Goal: Navigation & Orientation: Find specific page/section

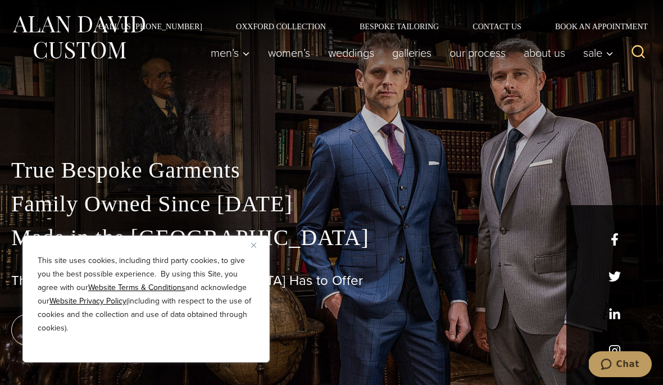
click at [254, 243] on img "Close" at bounding box center [253, 245] width 5 height 5
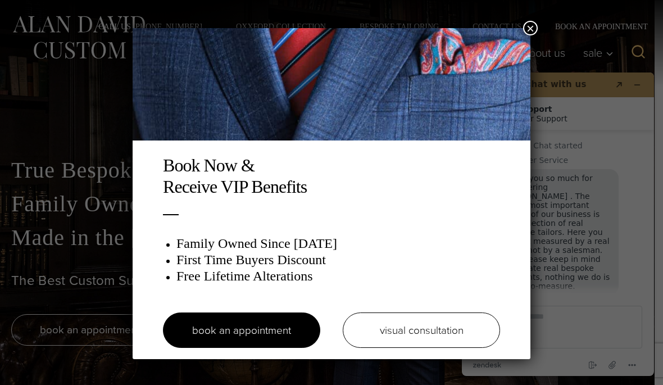
click at [574, 125] on div "Book Now & Receive VIP Benefits Family Owned Since 1913 First Time Buyers Disco…" at bounding box center [331, 192] width 663 height 385
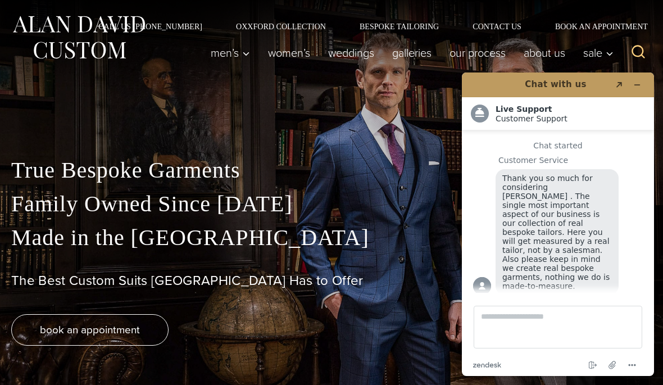
click at [284, 51] on link "Women’s" at bounding box center [289, 53] width 60 height 22
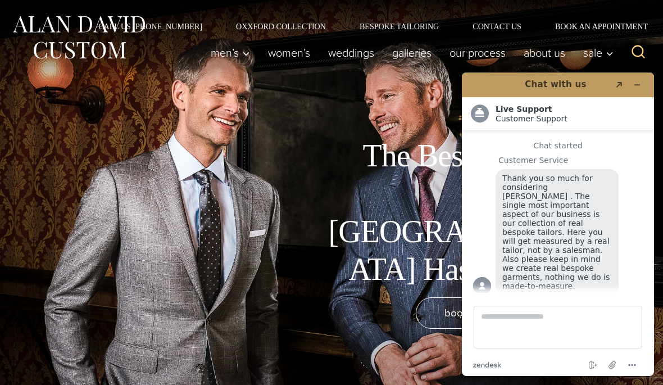
click at [637, 82] on icon "Minimize widget" at bounding box center [637, 85] width 8 height 8
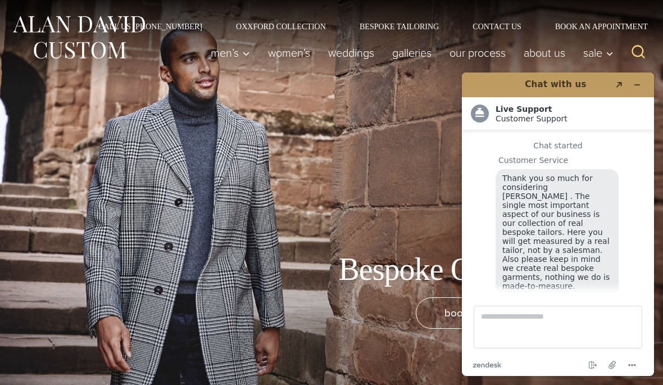
scroll to position [13, 0]
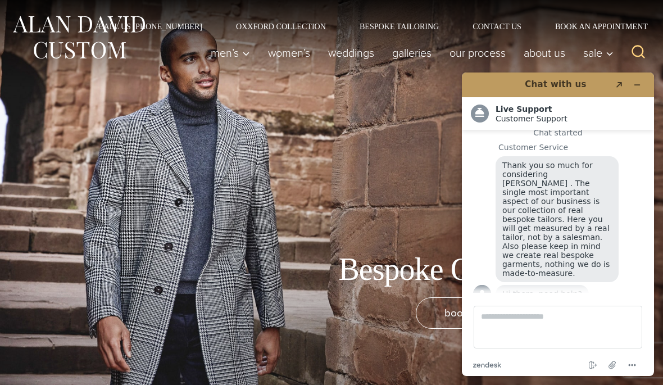
click at [640, 78] on button "Minimize widget" at bounding box center [637, 85] width 18 height 16
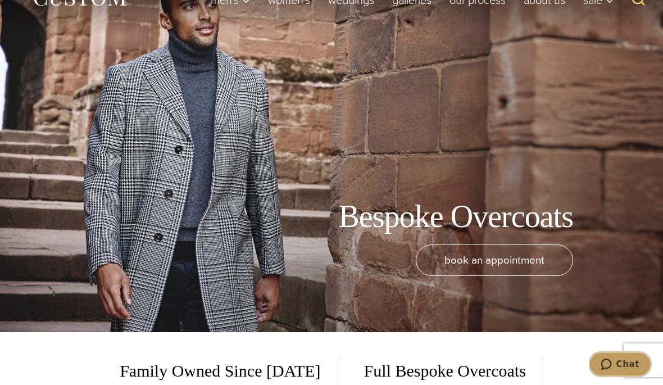
scroll to position [3, 0]
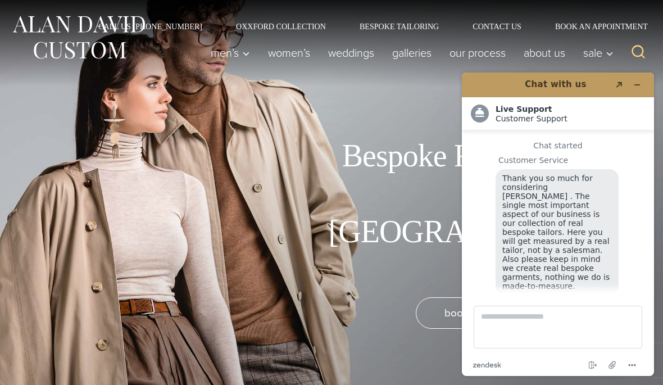
scroll to position [13, 0]
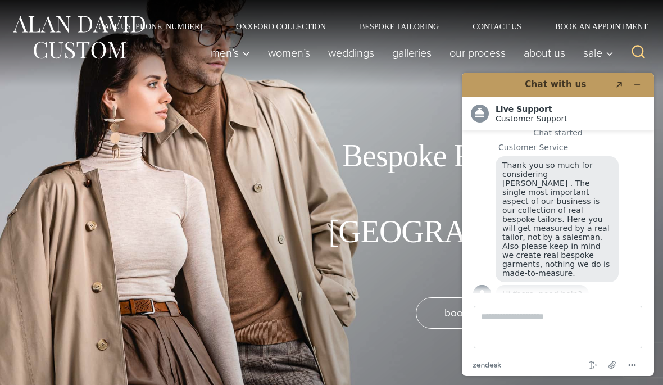
click at [636, 81] on icon "Minimize widget" at bounding box center [637, 85] width 8 height 8
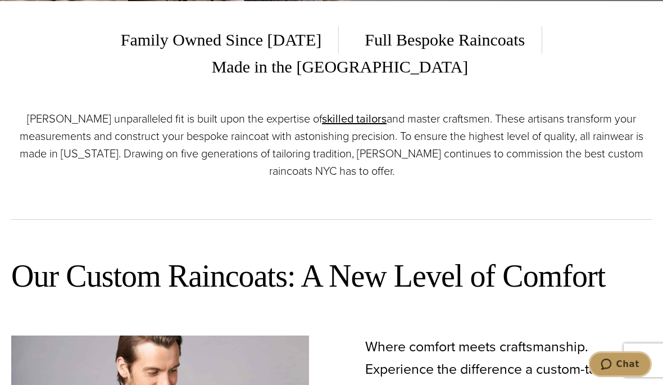
scroll to position [384, 0]
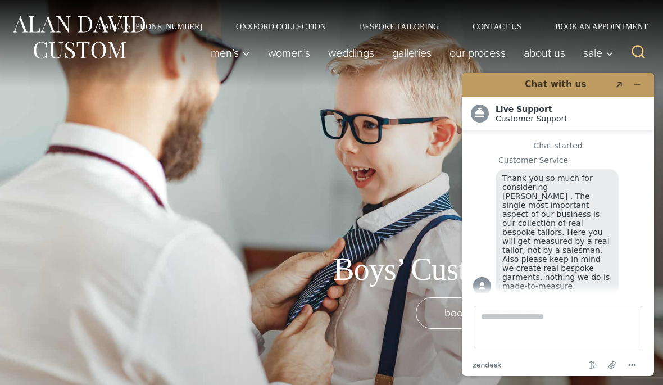
click at [633, 82] on icon "Minimize widget" at bounding box center [637, 85] width 8 height 8
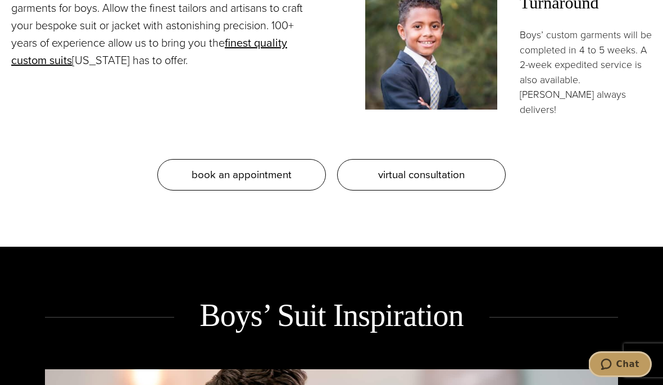
scroll to position [885, 0]
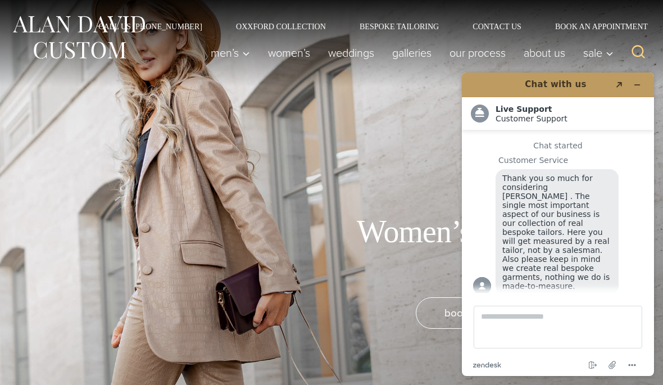
scroll to position [6, 0]
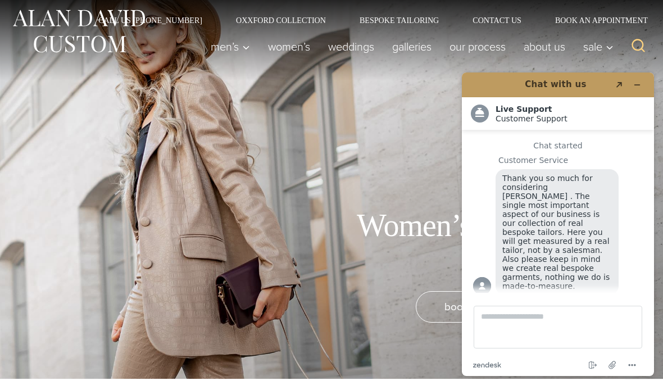
click at [640, 81] on icon "Minimize widget" at bounding box center [637, 85] width 8 height 8
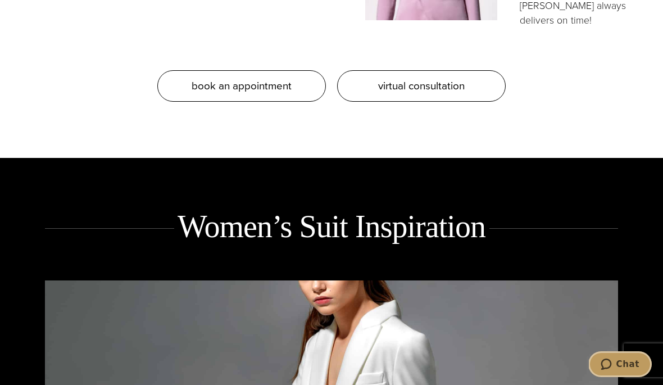
scroll to position [1257, 0]
